Goal: Contribute content: Add original content to the website for others to see

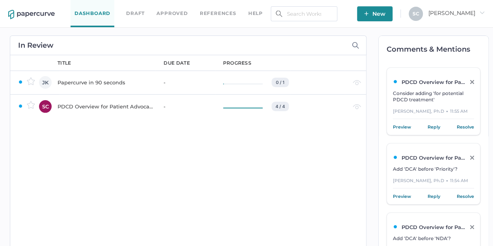
click at [128, 105] on div "PDCD Overview for Patient Advocacy" at bounding box center [106, 106] width 97 height 9
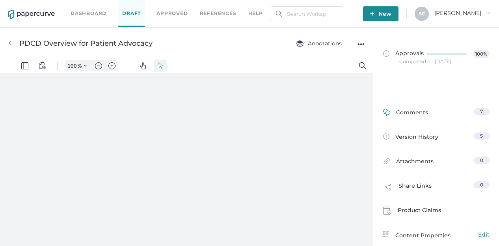
click at [418, 116] on div "Comments" at bounding box center [405, 114] width 45 height 12
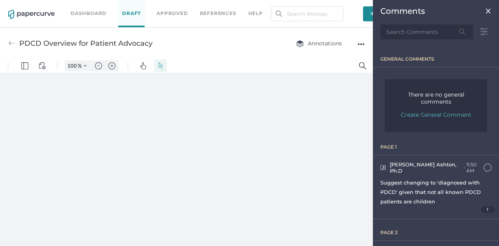
scroll to position [3, 0]
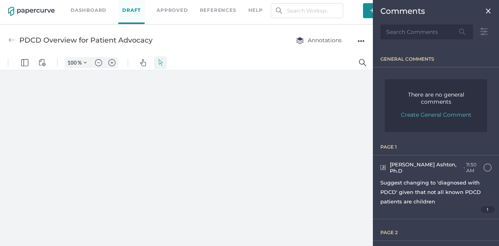
type input "80"
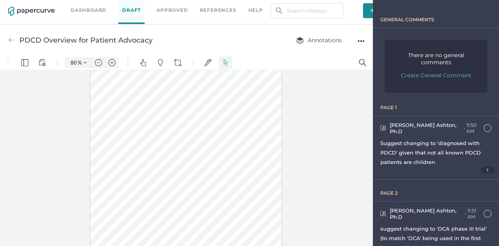
scroll to position [79, 0]
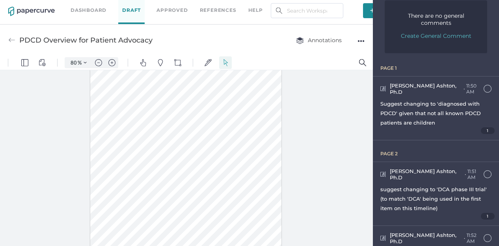
click at [405, 186] on span "suggest changing to 'DCA phase III trial' (to match 'DCA' being used in the fir…" at bounding box center [434, 198] width 106 height 25
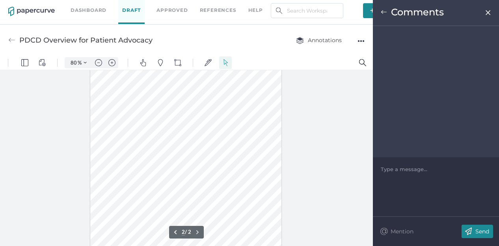
scroll to position [227, 0]
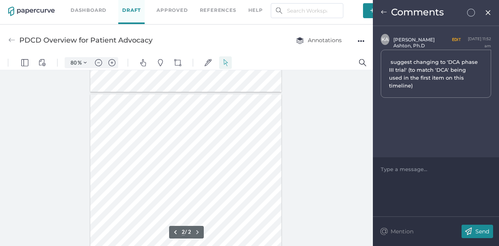
click at [383, 11] on img at bounding box center [384, 12] width 6 height 6
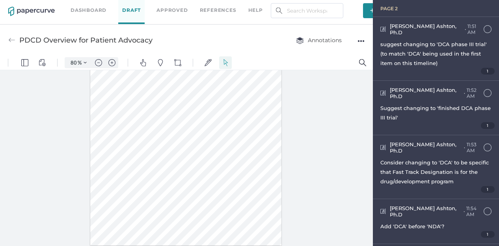
scroll to position [237, 0]
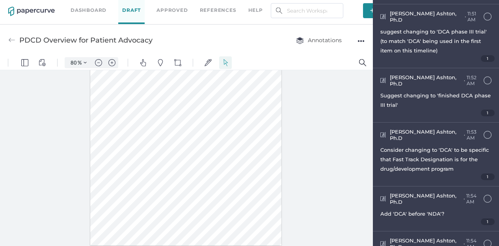
click at [391, 192] on span "Kyle Ashton, Ph.D" at bounding box center [423, 198] width 67 height 13
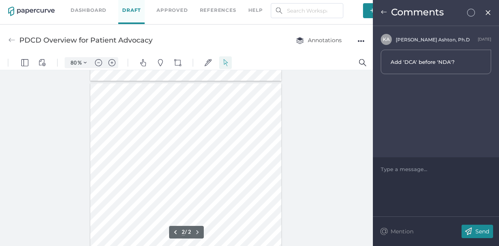
scroll to position [250, 0]
click at [390, 153] on div "K A Kyle Ashton, Ph.D September 24th Add 'DCA' before 'NDA'?" at bounding box center [436, 91] width 126 height 131
click at [383, 13] on img at bounding box center [384, 12] width 6 height 6
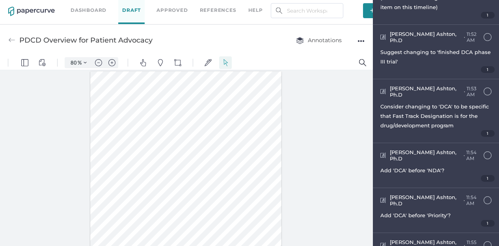
scroll to position [284, 0]
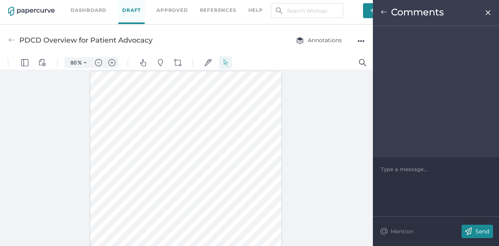
scroll to position [211, 0]
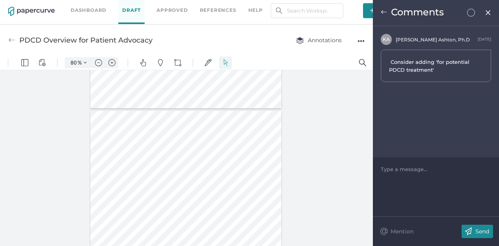
click at [422, 66] on span "Consider adding 'for potential PDCD treatment'" at bounding box center [433, 66] width 89 height 16
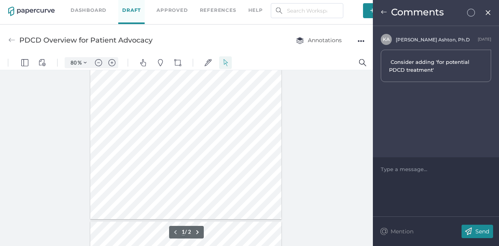
scroll to position [92, 0]
click at [386, 13] on img at bounding box center [384, 12] width 6 height 6
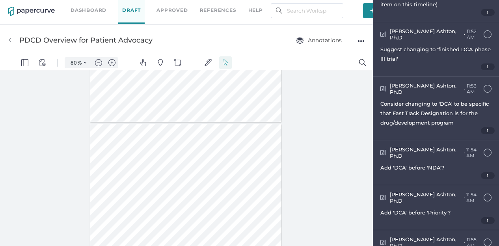
scroll to position [284, 0]
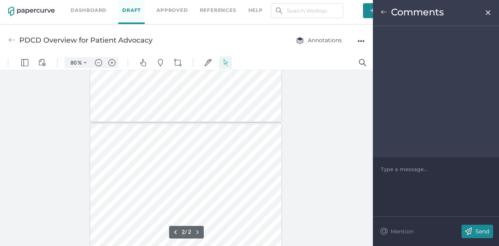
scroll to position [211, 0]
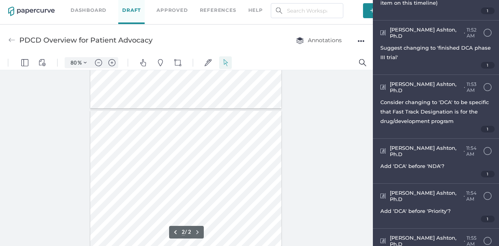
click at [356, 217] on div at bounding box center [186, 158] width 373 height 176
type input "1"
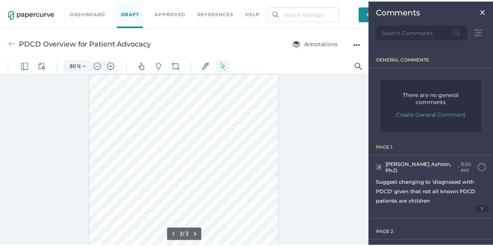
scroll to position [0, 0]
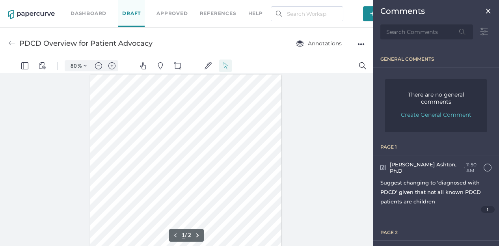
click at [485, 11] on img at bounding box center [488, 11] width 6 height 6
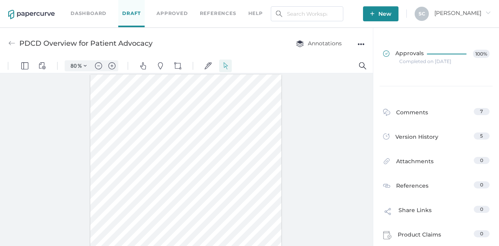
click at [407, 57] on span "Approvals" at bounding box center [403, 54] width 41 height 9
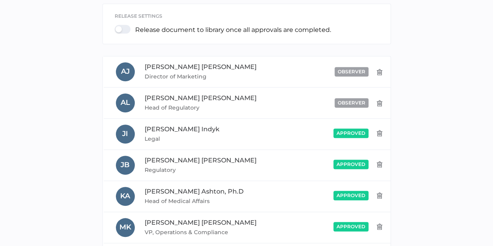
scroll to position [316, 0]
